Goal: Information Seeking & Learning: Learn about a topic

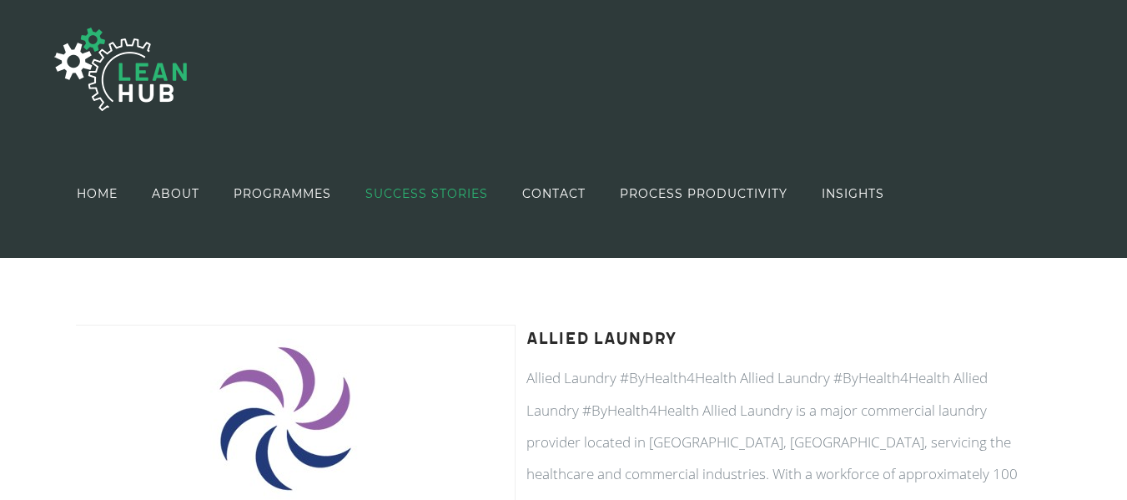
click at [451, 203] on link "SUCCESS STORIES" at bounding box center [427, 193] width 123 height 96
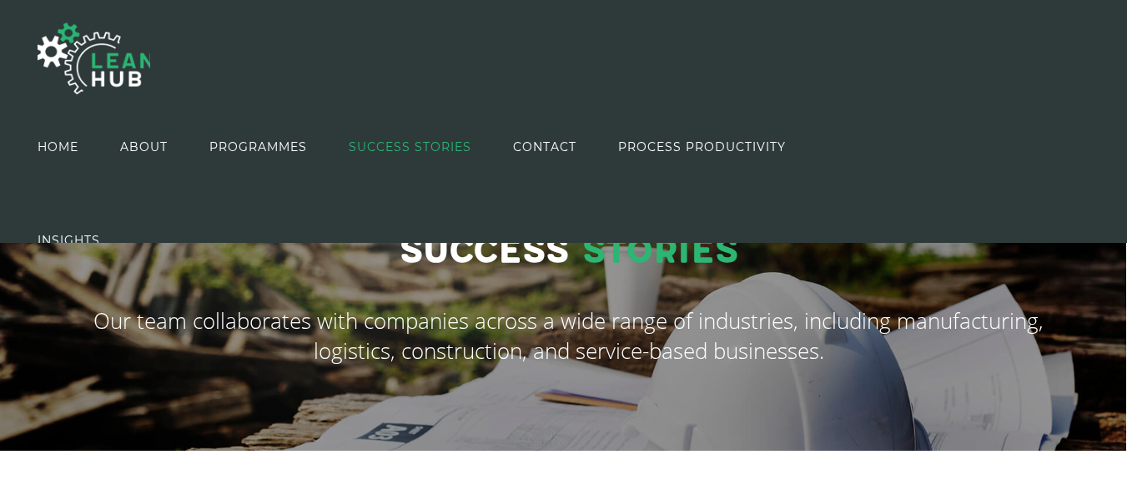
scroll to position [167, 0]
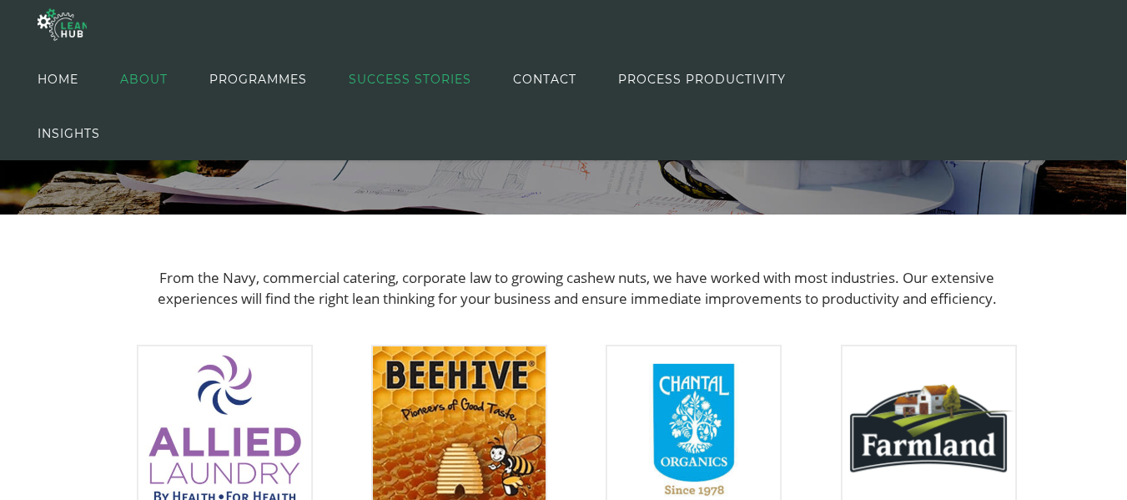
click at [145, 83] on span "ABOUT" at bounding box center [144, 79] width 48 height 75
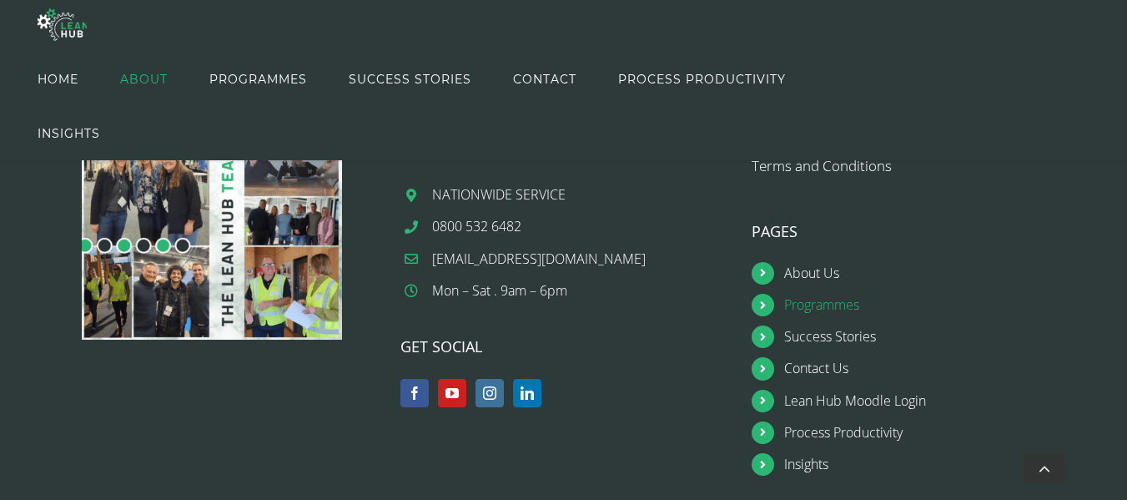
scroll to position [2654, 0]
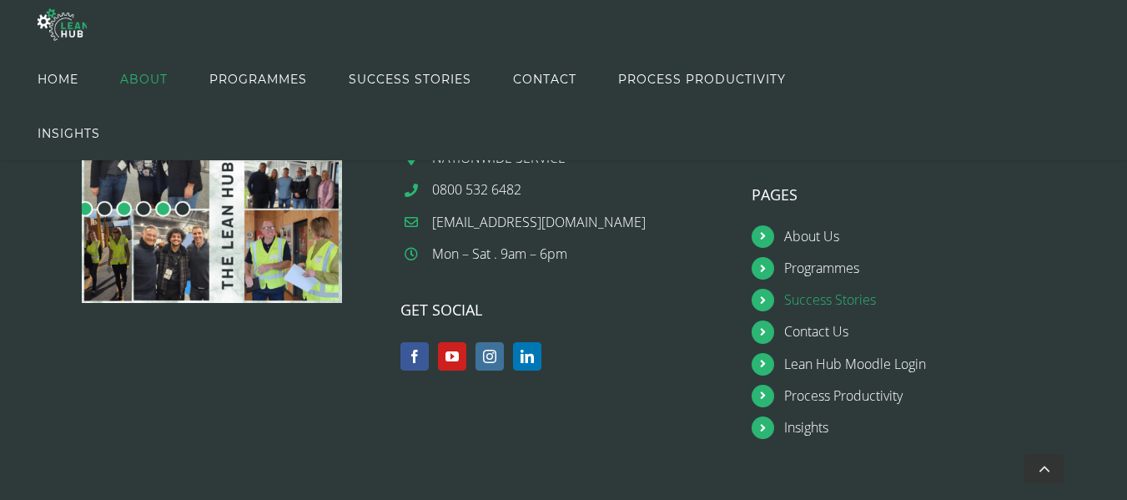
click at [836, 305] on link "Success Stories" at bounding box center [931, 300] width 295 height 23
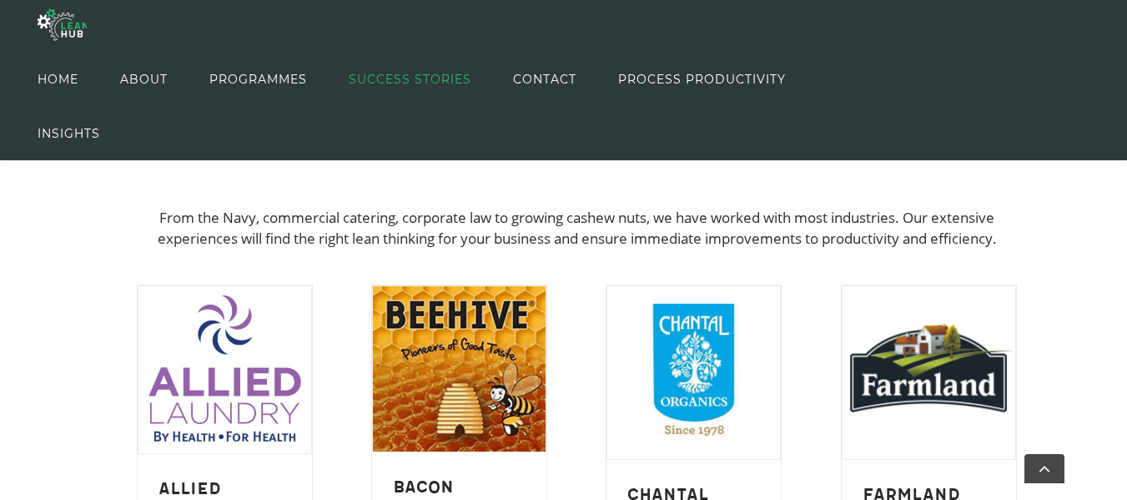
scroll to position [206, 0]
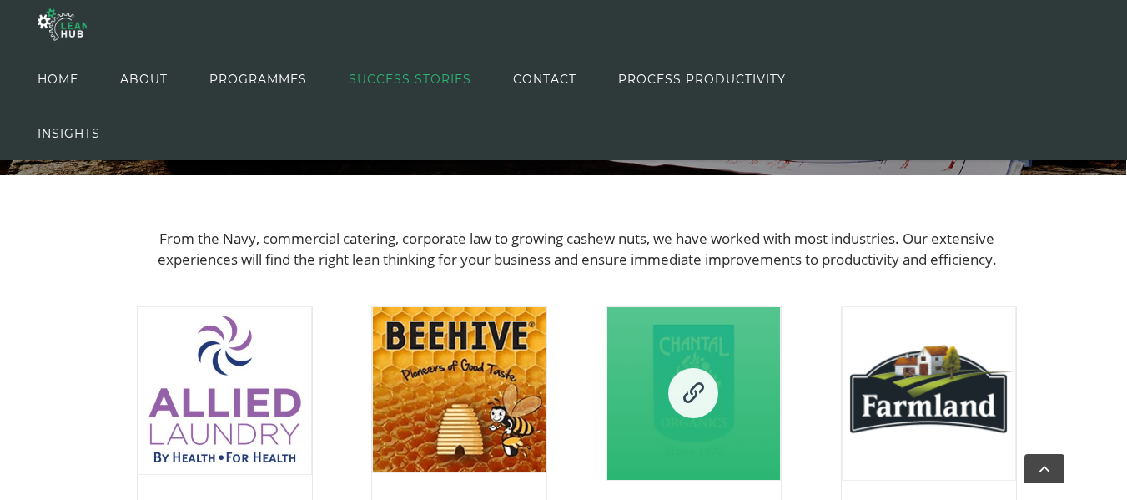
click at [718, 363] on link "Chantal Organics" at bounding box center [694, 393] width 173 height 173
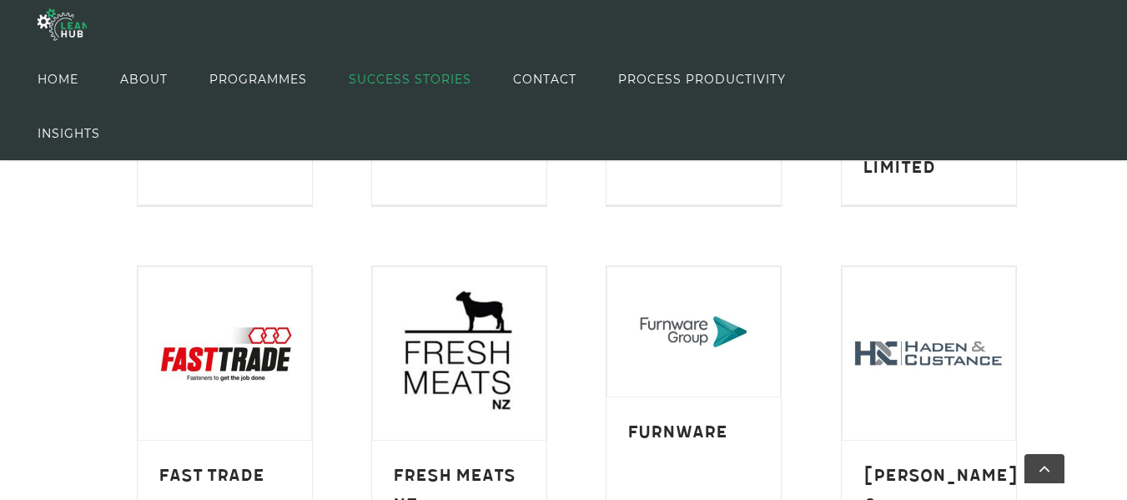
scroll to position [623, 0]
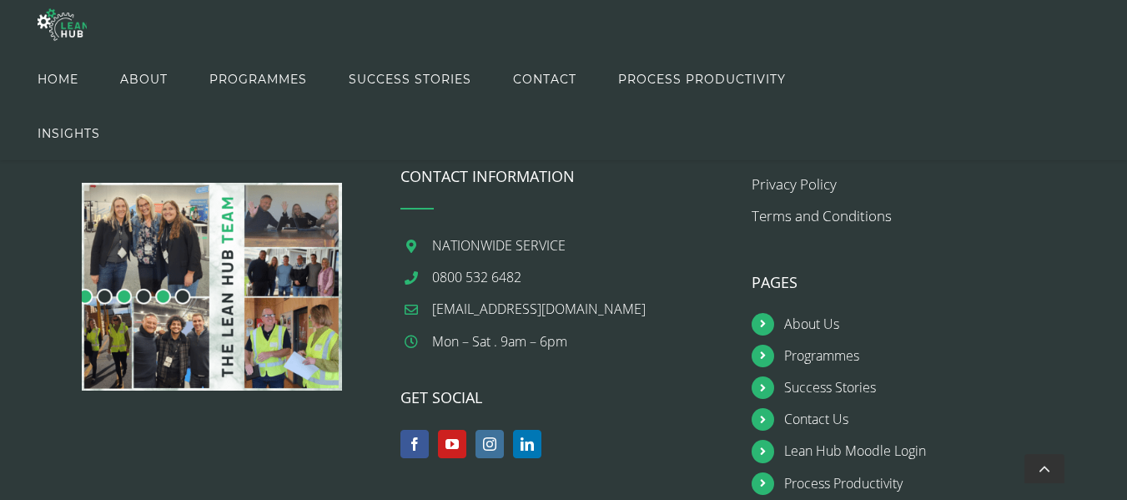
scroll to position [2151, 0]
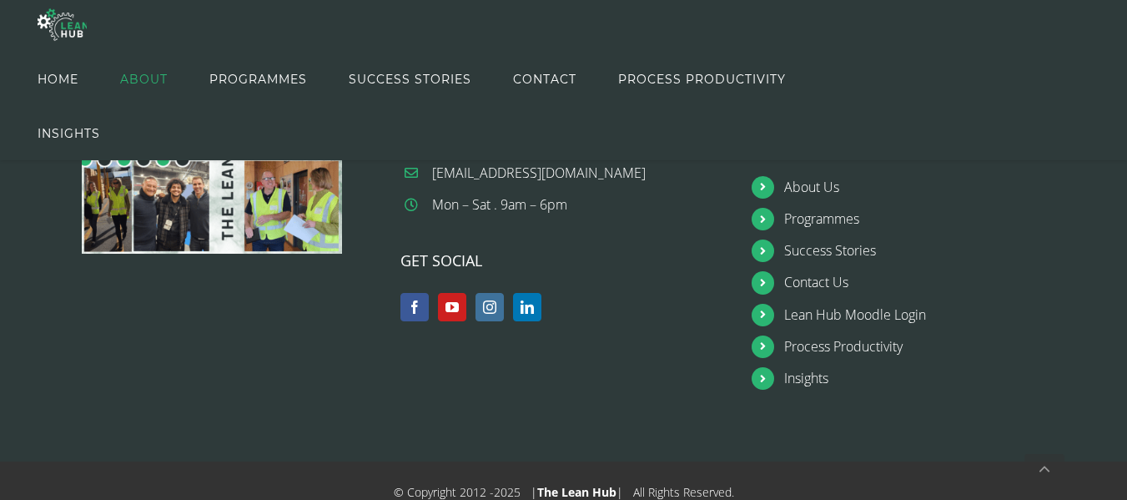
scroll to position [2708, 0]
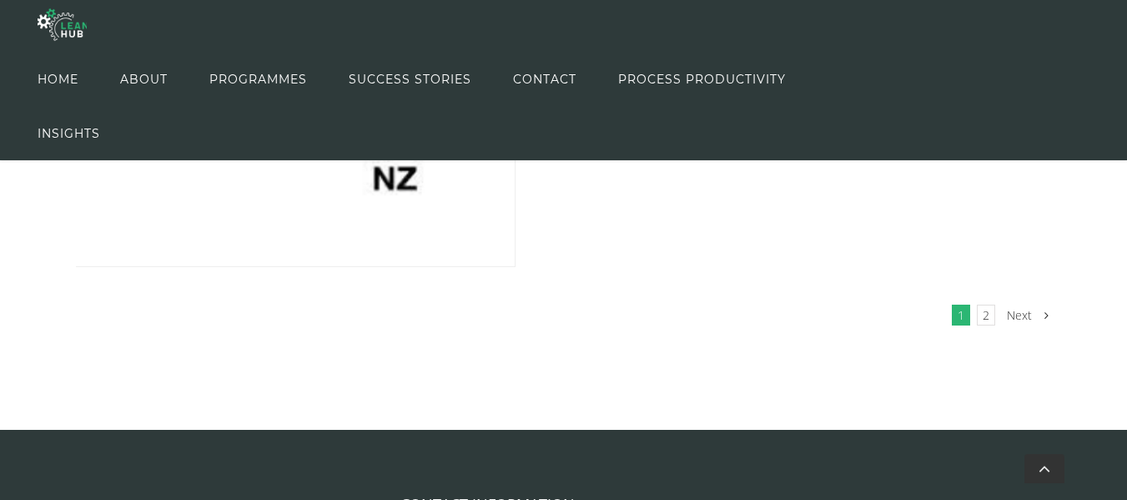
scroll to position [3906, 0]
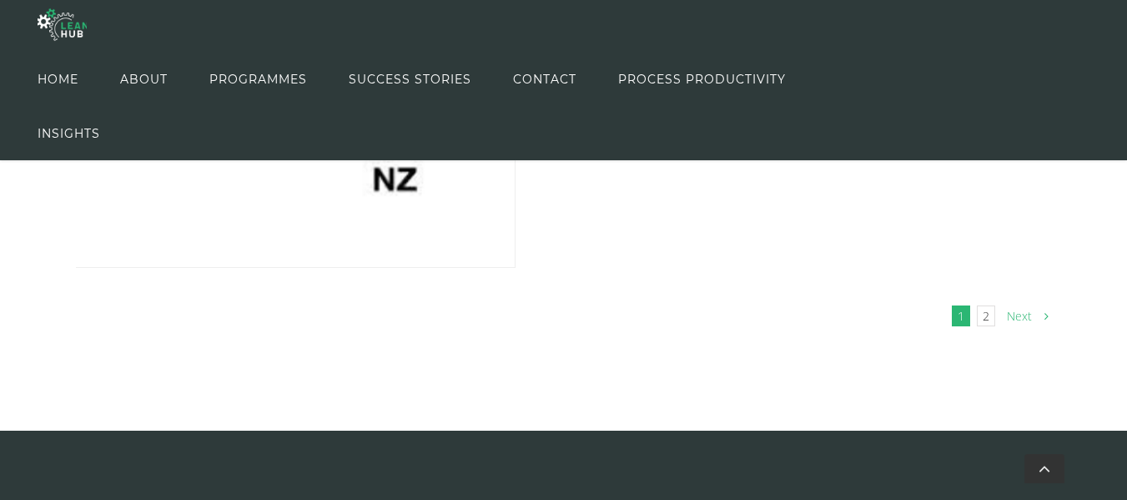
click at [1037, 320] on link "Next" at bounding box center [1019, 316] width 35 height 28
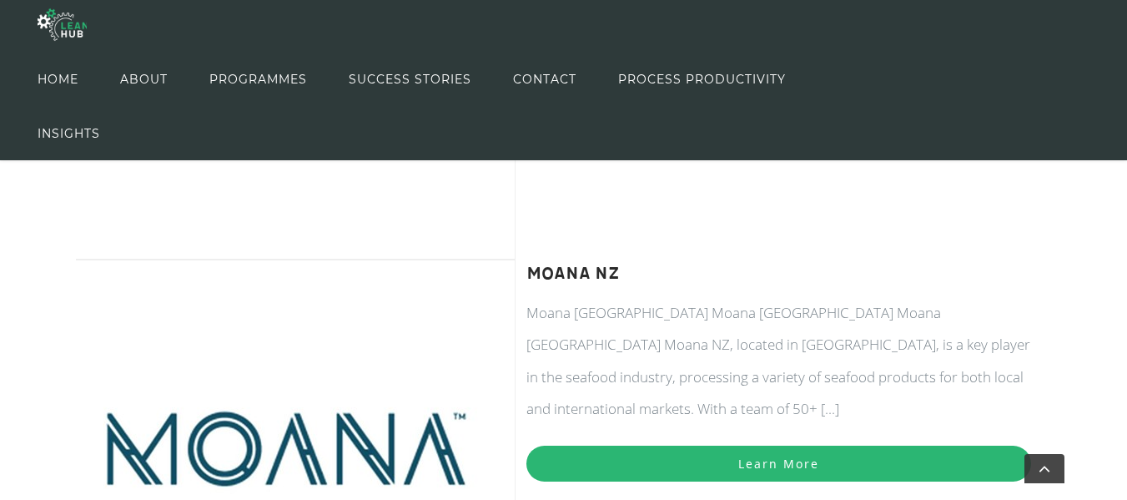
scroll to position [483, 0]
